Goal: Task Accomplishment & Management: Use online tool/utility

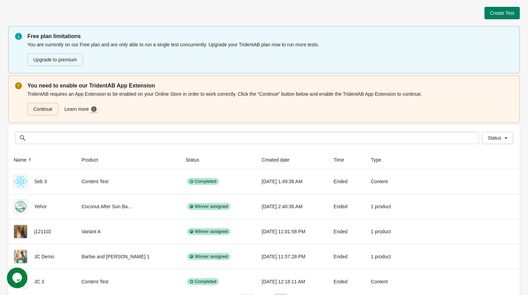
click at [31, 112] on link "Continue" at bounding box center [42, 109] width 31 height 12
click at [45, 107] on link "Continue" at bounding box center [42, 109] width 31 height 12
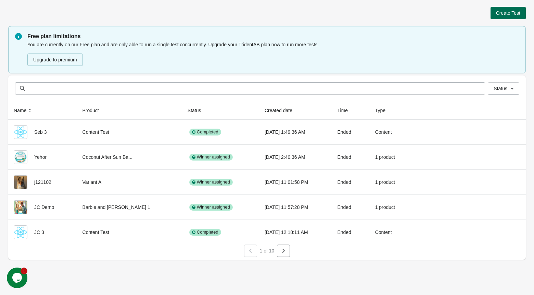
click at [500, 14] on span "Create Test" at bounding box center [508, 12] width 24 height 5
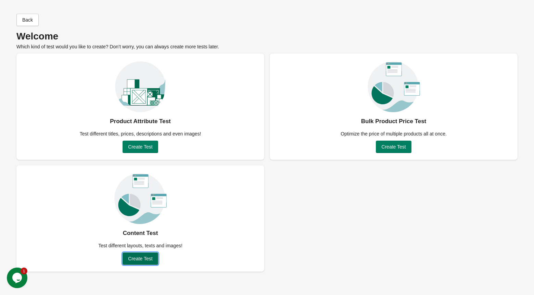
click at [143, 260] on span "Create Test" at bounding box center [140, 257] width 24 height 5
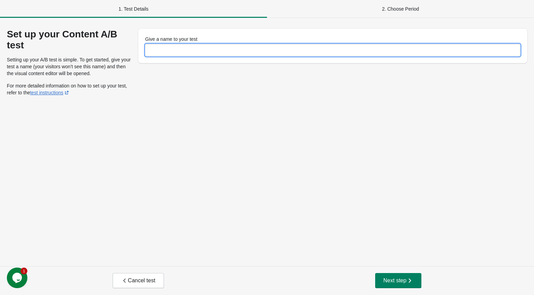
click at [196, 51] on input "Give a name to your test" at bounding box center [332, 50] width 375 height 12
paste input "**********"
type input "**********"
click at [265, 90] on div "**********" at bounding box center [267, 142] width 534 height 248
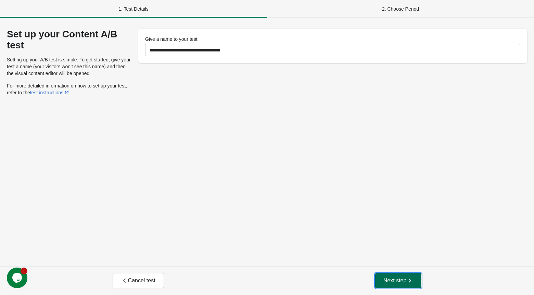
click at [398, 283] on span "Next step" at bounding box center [399, 280] width 30 height 7
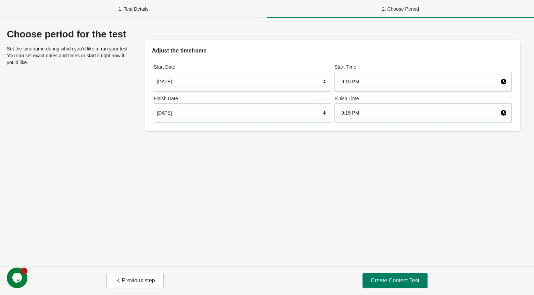
click at [253, 114] on div "[DATE]" at bounding box center [239, 112] width 164 height 13
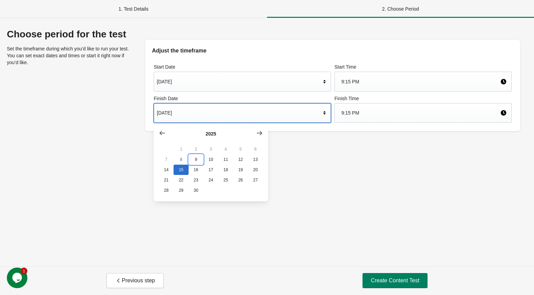
click at [197, 158] on button "9" at bounding box center [196, 159] width 15 height 10
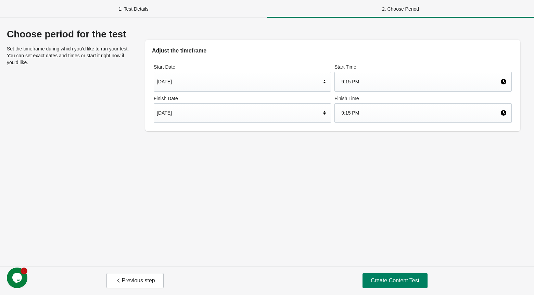
click at [306, 152] on div "Choose period for the test Set the timeframe during which you’d like to run you…" at bounding box center [267, 142] width 534 height 248
click at [387, 281] on span "Create Content Test" at bounding box center [395, 280] width 49 height 7
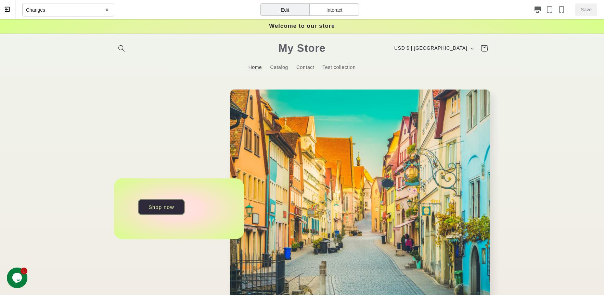
click at [176, 206] on link "Shop now" at bounding box center [161, 207] width 47 height 16
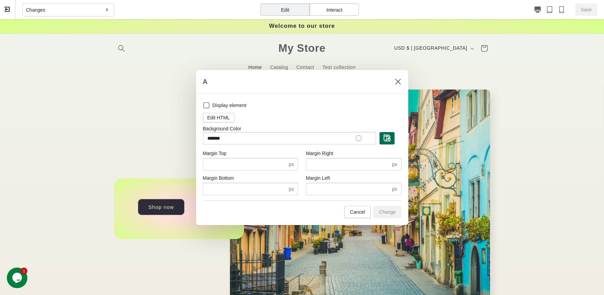
click at [389, 138] on img "button" at bounding box center [387, 137] width 7 height 7
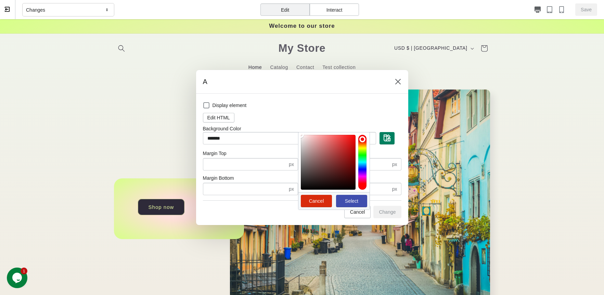
click at [360, 183] on div at bounding box center [363, 162] width 8 height 55
click at [350, 139] on div at bounding box center [328, 162] width 55 height 55
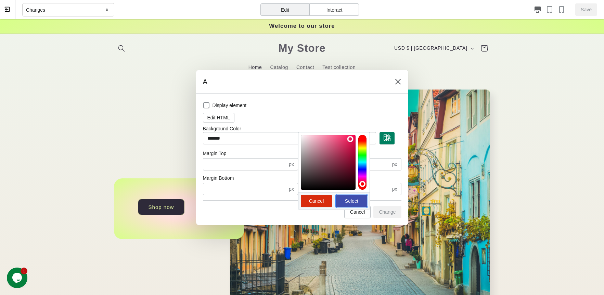
click at [344, 199] on span "Select" at bounding box center [352, 200] width 20 height 5
type input "*******"
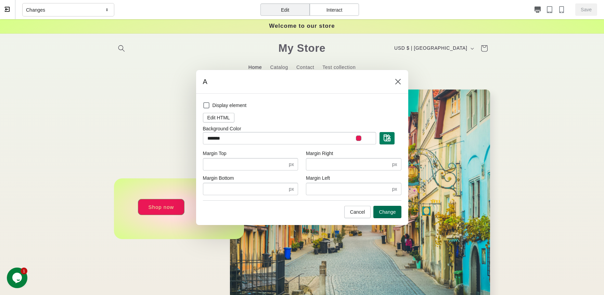
click at [384, 211] on span "Change" at bounding box center [387, 211] width 17 height 5
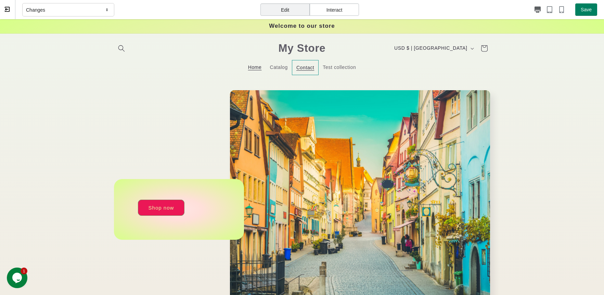
click at [312, 69] on link "Contact" at bounding box center [305, 67] width 27 height 15
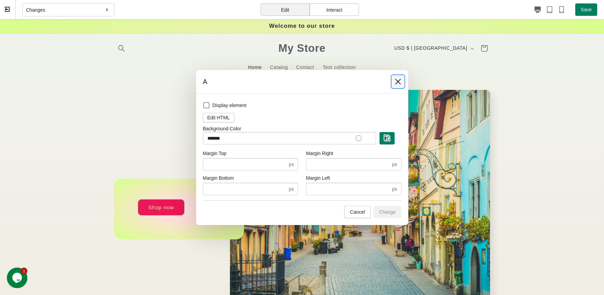
click at [392, 80] on button at bounding box center [398, 81] width 12 height 12
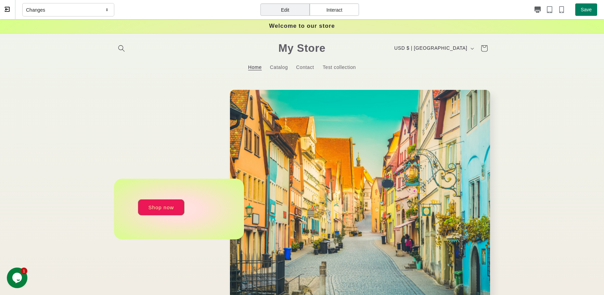
click at [334, 8] on div "Interact" at bounding box center [334, 9] width 49 height 12
click at [303, 64] on span "Contact" at bounding box center [305, 67] width 18 height 6
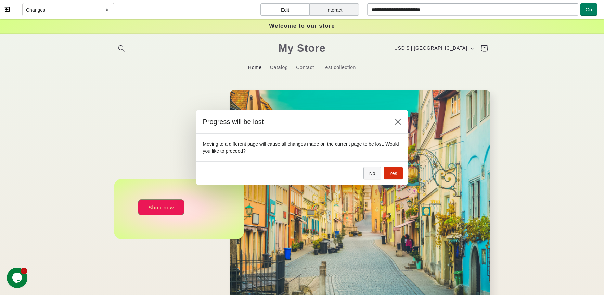
click at [374, 171] on span "No" at bounding box center [373, 172] width 6 height 5
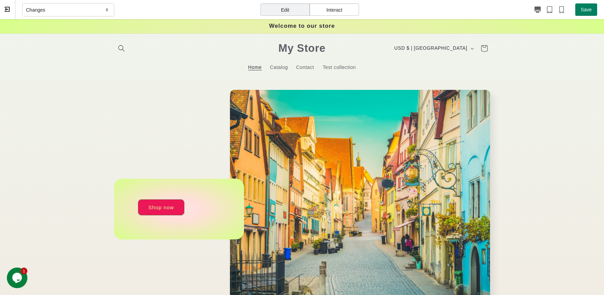
click at [337, 10] on div "Interact" at bounding box center [334, 9] width 49 height 12
click at [303, 67] on span "Contact" at bounding box center [305, 67] width 18 height 6
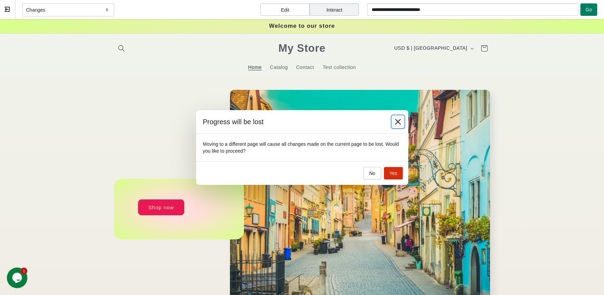
drag, startPoint x: 394, startPoint y: 124, endPoint x: 394, endPoint y: 104, distance: 19.2
click at [394, 124] on button at bounding box center [398, 121] width 12 height 12
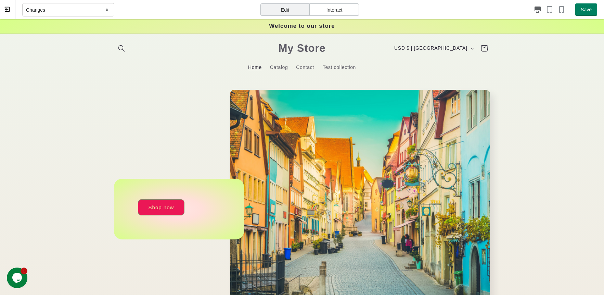
click at [339, 12] on div "Interact" at bounding box center [334, 9] width 49 height 12
click at [305, 68] on span "Contact" at bounding box center [305, 67] width 18 height 6
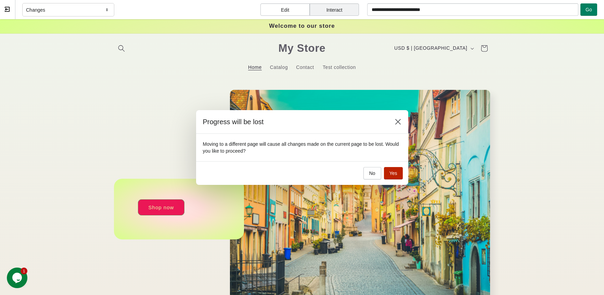
click at [398, 171] on button "Yes" at bounding box center [393, 173] width 19 height 12
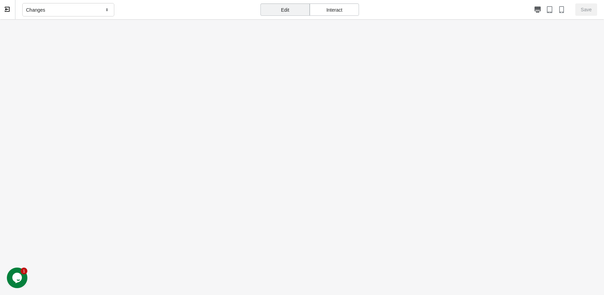
click at [240, 69] on body at bounding box center [302, 190] width 604 height 342
click at [333, 11] on div "Interact" at bounding box center [334, 9] width 49 height 12
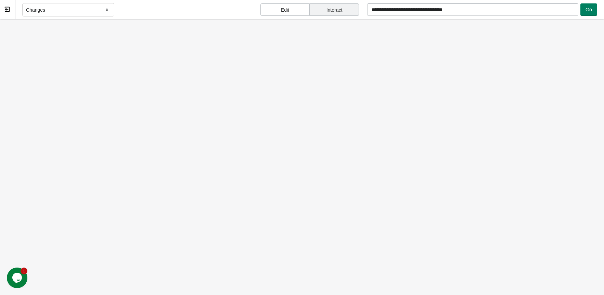
click at [283, 11] on div "Edit" at bounding box center [285, 9] width 49 height 12
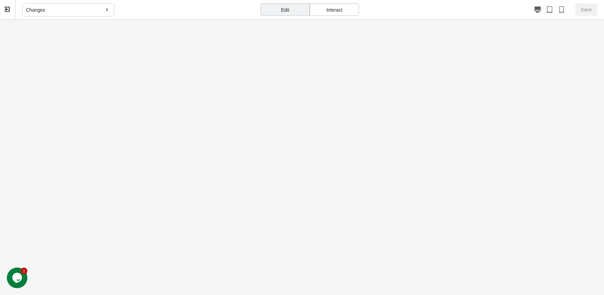
click at [334, 10] on div "Interact" at bounding box center [334, 9] width 49 height 12
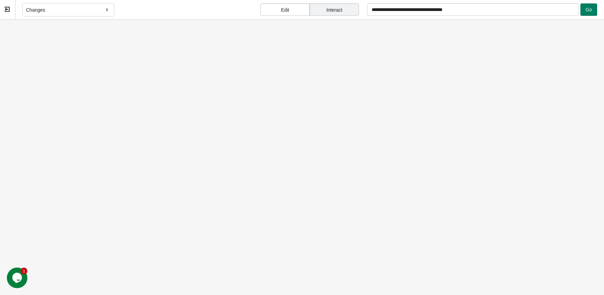
click at [281, 12] on div "Edit" at bounding box center [285, 9] width 49 height 12
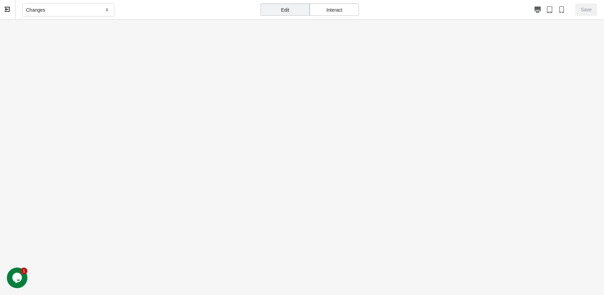
click at [342, 12] on div "Interact" at bounding box center [334, 9] width 49 height 12
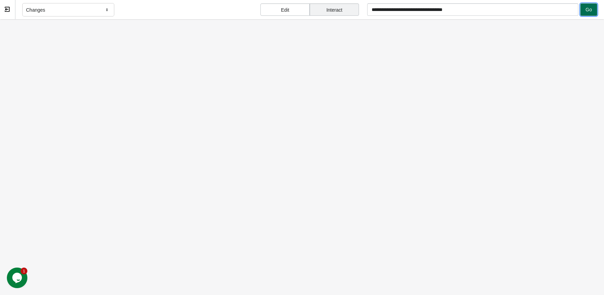
click at [534, 10] on span "Go" at bounding box center [589, 9] width 7 height 5
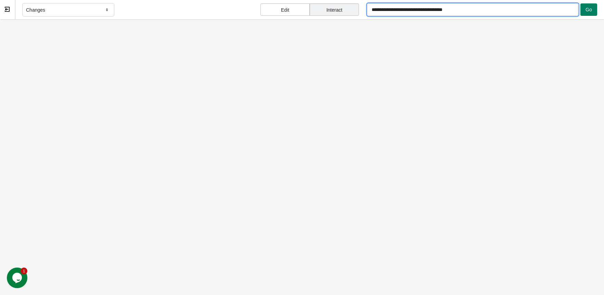
click at [464, 11] on input "**********" at bounding box center [472, 9] width 211 height 12
drag, startPoint x: 474, startPoint y: 11, endPoint x: 434, endPoint y: 11, distance: 40.1
click at [434, 11] on input "**********" at bounding box center [472, 9] width 211 height 12
click at [534, 12] on span "Go" at bounding box center [589, 9] width 7 height 5
type input "**********"
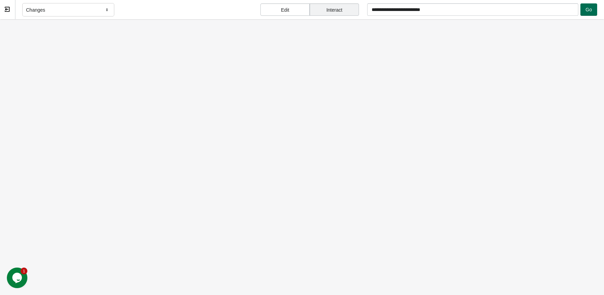
click at [534, 10] on span "Go" at bounding box center [589, 9] width 7 height 5
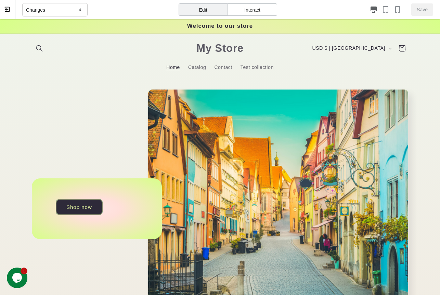
click at [88, 201] on link "Shop now" at bounding box center [79, 207] width 47 height 16
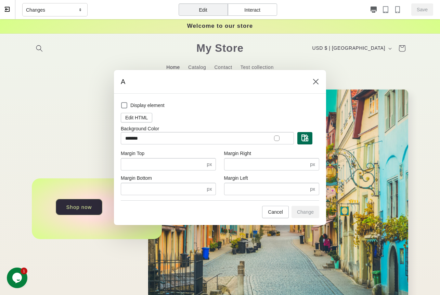
click at [307, 139] on img "button" at bounding box center [305, 137] width 7 height 7
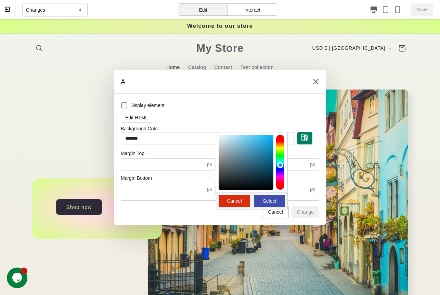
click at [282, 164] on div at bounding box center [280, 162] width 8 height 55
click at [267, 142] on div at bounding box center [246, 162] width 55 height 55
click at [272, 198] on span "Select" at bounding box center [269, 200] width 13 height 5
type input "*******"
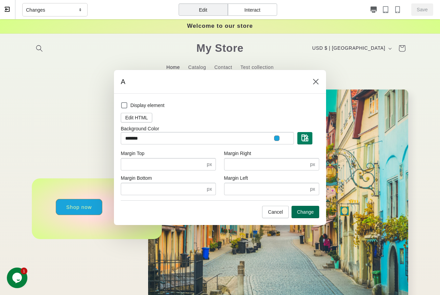
click at [308, 208] on button "Change" at bounding box center [306, 211] width 28 height 12
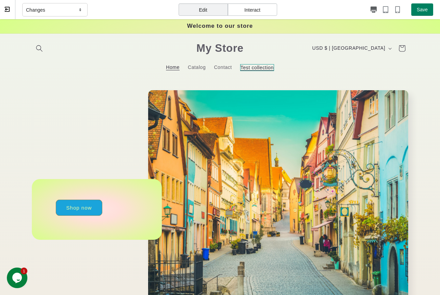
click at [246, 69] on span "Test collection" at bounding box center [257, 67] width 34 height 7
select select "**********"
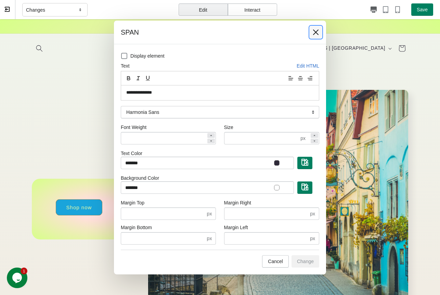
click at [318, 34] on icon at bounding box center [316, 32] width 7 height 7
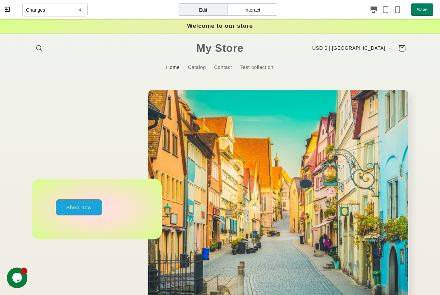
click at [257, 9] on div "Interact" at bounding box center [252, 9] width 49 height 12
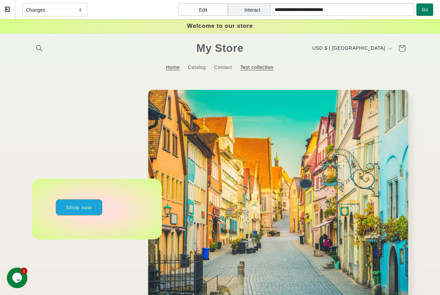
click at [260, 67] on span "Test collection" at bounding box center [257, 67] width 34 height 7
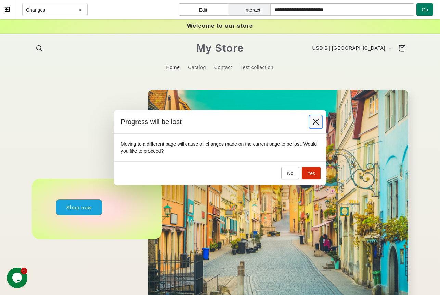
click at [318, 122] on icon at bounding box center [316, 121] width 7 height 7
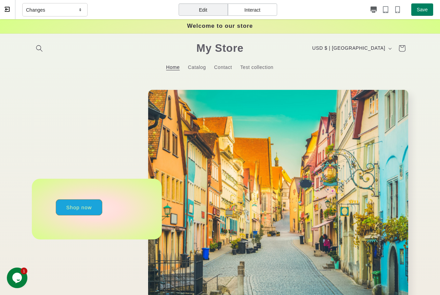
click at [255, 11] on div "Interact" at bounding box center [252, 9] width 49 height 12
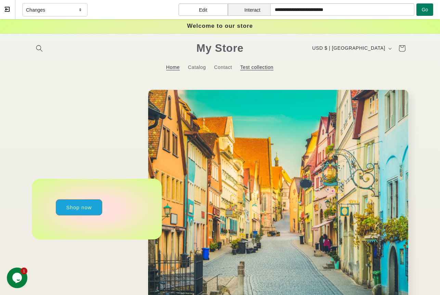
click at [250, 66] on span "Test collection" at bounding box center [257, 67] width 34 height 7
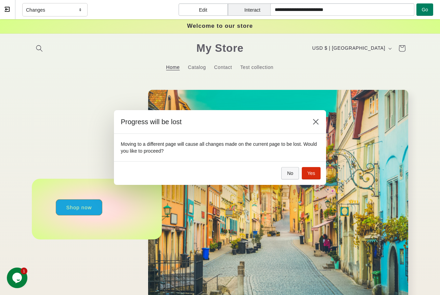
click at [296, 171] on button "No" at bounding box center [291, 173] width 18 height 12
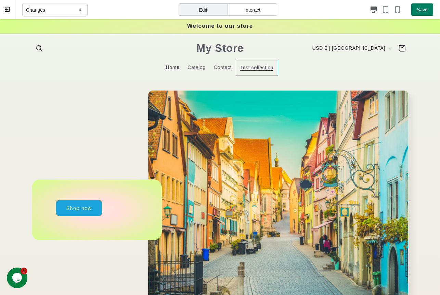
click at [247, 71] on link "Test collection" at bounding box center [257, 67] width 42 height 15
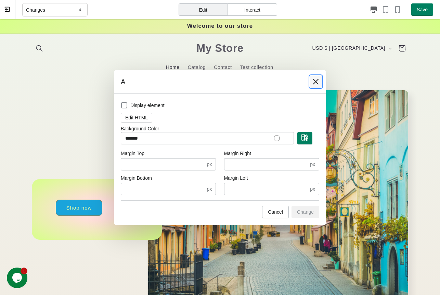
click at [318, 81] on icon at bounding box center [316, 81] width 7 height 7
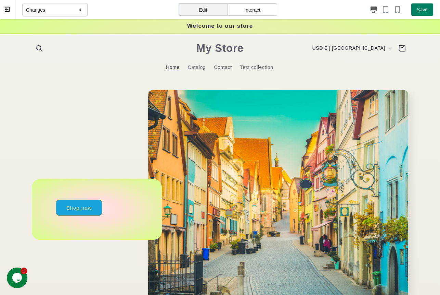
click at [260, 14] on div "Interact" at bounding box center [252, 9] width 49 height 12
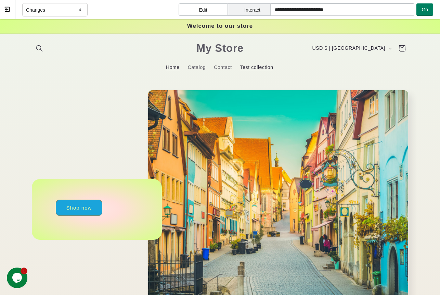
click at [251, 67] on span "Test collection" at bounding box center [257, 67] width 34 height 7
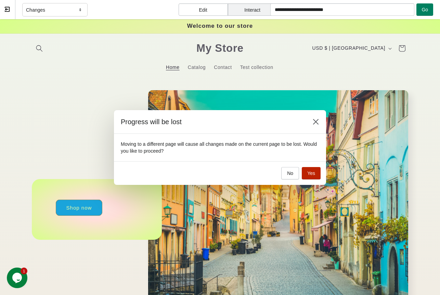
click at [312, 174] on span "Yes" at bounding box center [312, 172] width 8 height 5
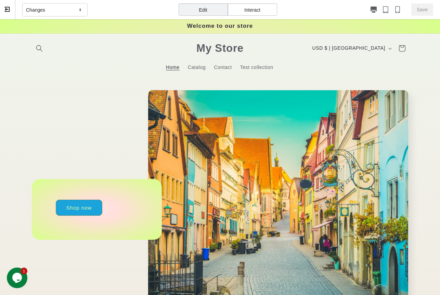
click at [253, 14] on div "Interact" at bounding box center [252, 9] width 49 height 12
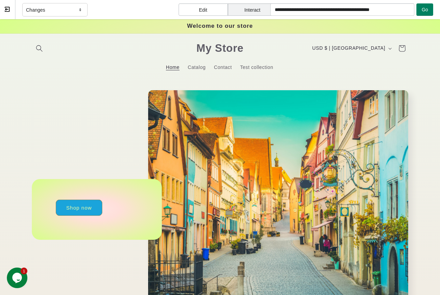
click at [212, 8] on div "Edit" at bounding box center [203, 9] width 49 height 12
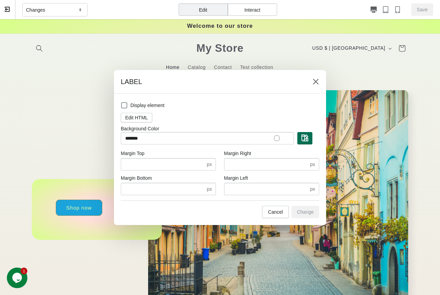
click at [309, 135] on button "button" at bounding box center [305, 138] width 15 height 12
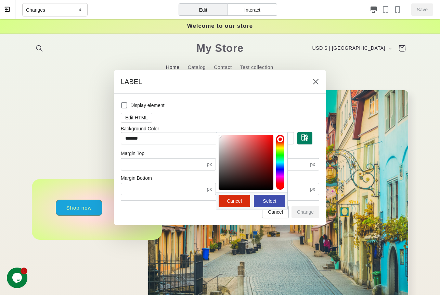
click at [361, 87] on div at bounding box center [220, 147] width 440 height 295
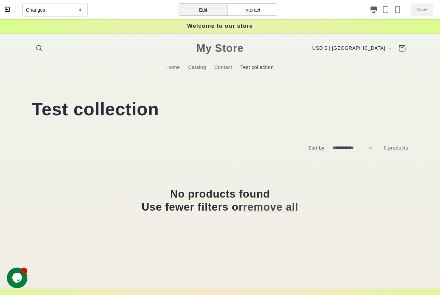
select select "**********"
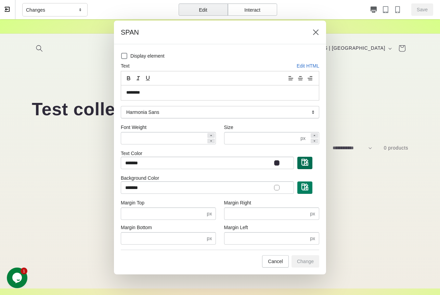
click at [306, 162] on img "button" at bounding box center [305, 162] width 7 height 7
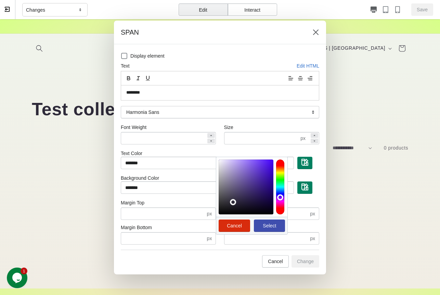
click at [282, 178] on div at bounding box center [280, 186] width 8 height 55
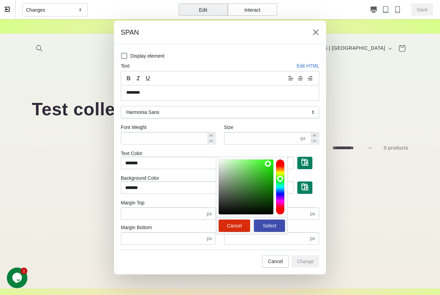
click at [268, 163] on div at bounding box center [246, 186] width 55 height 55
click at [272, 224] on span "Select" at bounding box center [269, 225] width 13 height 5
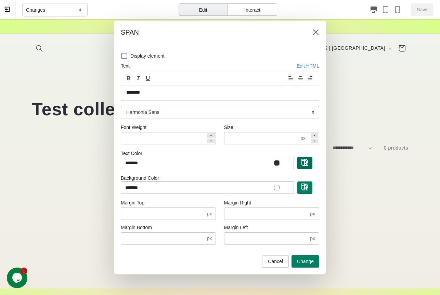
click at [308, 165] on span "button" at bounding box center [305, 163] width 7 height 8
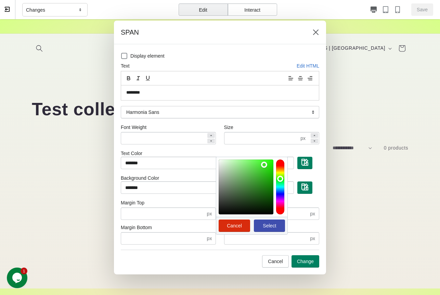
click at [264, 164] on div at bounding box center [246, 186] width 55 height 55
click at [268, 219] on button "Select" at bounding box center [269, 225] width 31 height 12
type input "*******"
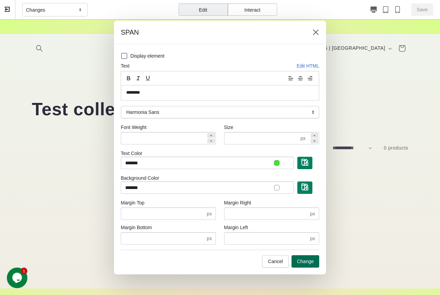
click at [310, 261] on span "Change" at bounding box center [305, 260] width 17 height 5
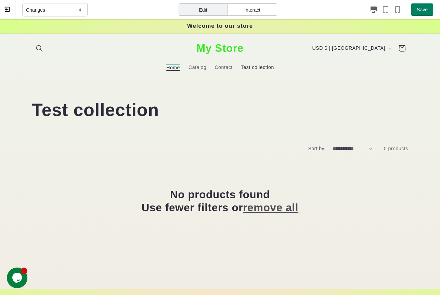
click at [175, 68] on span "Home" at bounding box center [173, 67] width 14 height 7
select select "**********"
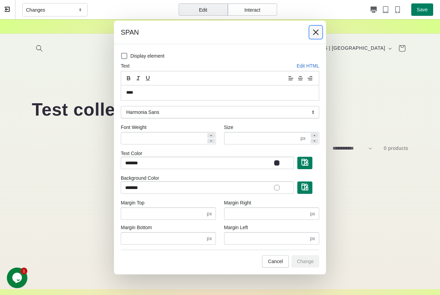
click at [320, 32] on button at bounding box center [316, 32] width 12 height 12
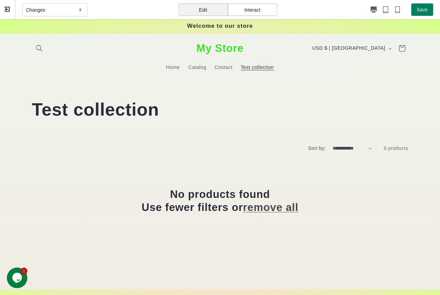
click at [259, 13] on div "Interact" at bounding box center [252, 9] width 49 height 12
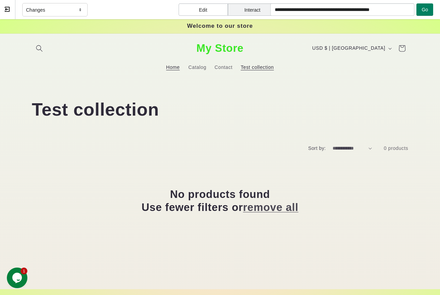
click at [175, 67] on span "Home" at bounding box center [173, 67] width 14 height 7
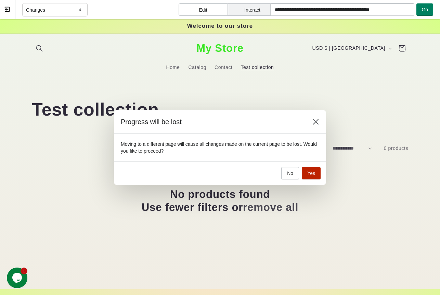
click at [317, 172] on button "Yes" at bounding box center [311, 173] width 19 height 12
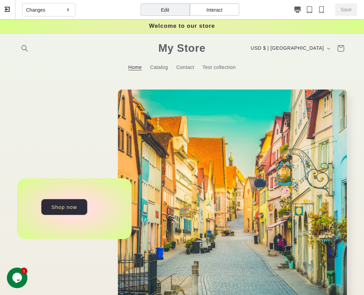
click at [9, 8] on icon at bounding box center [7, 9] width 5 height 5
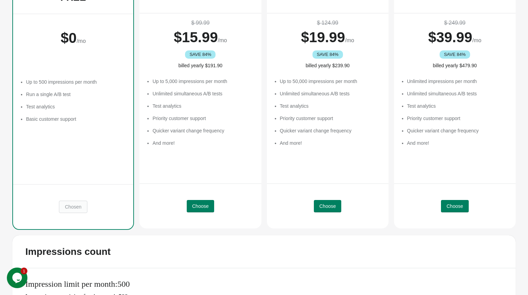
scroll to position [77, 0]
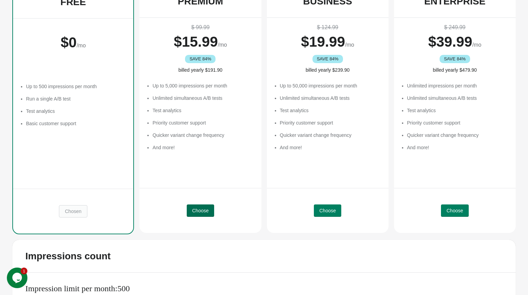
click at [204, 213] on button "Choose" at bounding box center [200, 210] width 27 height 12
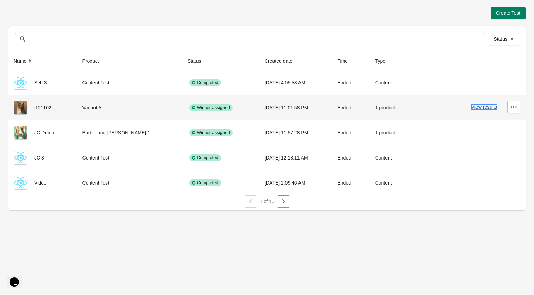
click at [488, 106] on button "View results" at bounding box center [485, 106] width 26 height 5
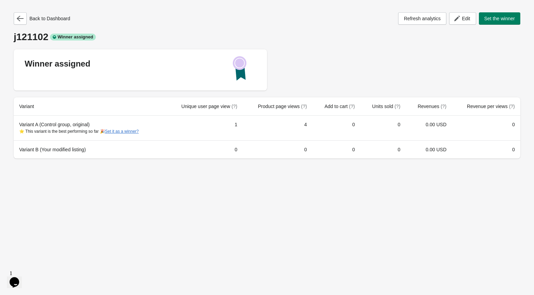
click at [322, 222] on div "Back to Dashboard Refresh analytics Edit Set the winner j121102 Winner assigned…" at bounding box center [267, 147] width 534 height 295
